Goal: Task Accomplishment & Management: Manage account settings

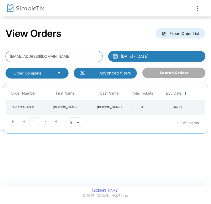
click at [60, 53] on input "[EMAIL_ADDRESS][DOMAIN_NAME]" at bounding box center [54, 56] width 97 height 11
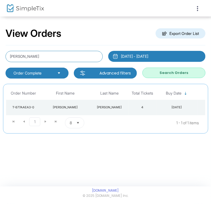
type input "[PERSON_NAME]"
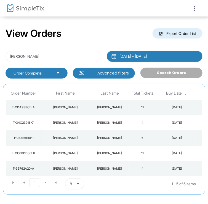
click at [135, 141] on td "6" at bounding box center [143, 138] width 28 height 15
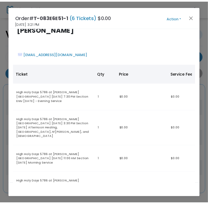
scroll to position [12, 0]
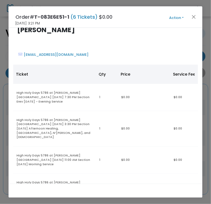
click at [174, 16] on button "Action" at bounding box center [176, 18] width 33 height 6
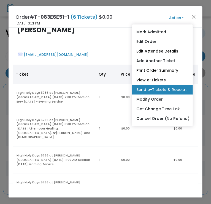
click at [175, 90] on link "Send e-Tickets & Receipt" at bounding box center [162, 90] width 61 height 10
type input "[EMAIL_ADDRESS][DOMAIN_NAME]"
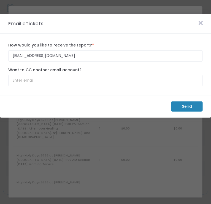
click at [182, 102] on m-button "Send" at bounding box center [187, 107] width 32 height 10
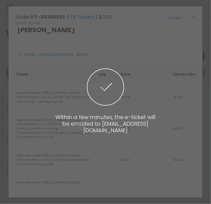
click at [181, 20] on span at bounding box center [105, 102] width 211 height 204
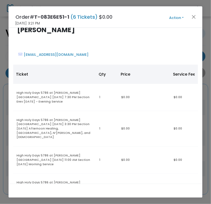
click at [176, 17] on button "Action" at bounding box center [176, 18] width 33 height 6
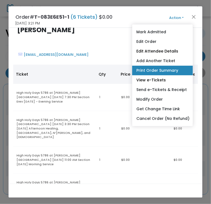
click at [169, 72] on link "Print Order Summary" at bounding box center [162, 71] width 61 height 10
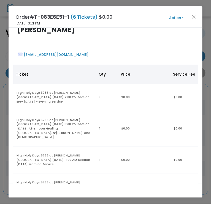
click at [182, 19] on button "Action" at bounding box center [176, 18] width 33 height 6
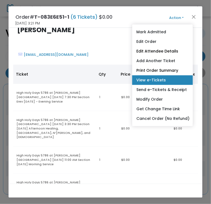
click at [171, 80] on link "View e-Tickets" at bounding box center [162, 81] width 61 height 10
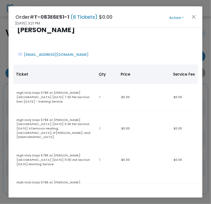
click at [87, 54] on div "[EMAIL_ADDRESS][DOMAIN_NAME]" at bounding box center [105, 57] width 182 height 11
copy link "[EMAIL_ADDRESS][DOMAIN_NAME]"
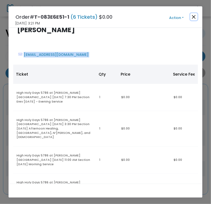
click at [191, 16] on button "Close" at bounding box center [193, 16] width 7 height 7
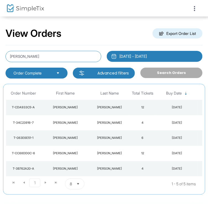
click at [59, 56] on input "[PERSON_NAME]" at bounding box center [54, 56] width 96 height 11
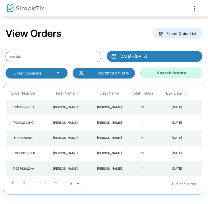
type input "wenter"
